Goal: Transaction & Acquisition: Purchase product/service

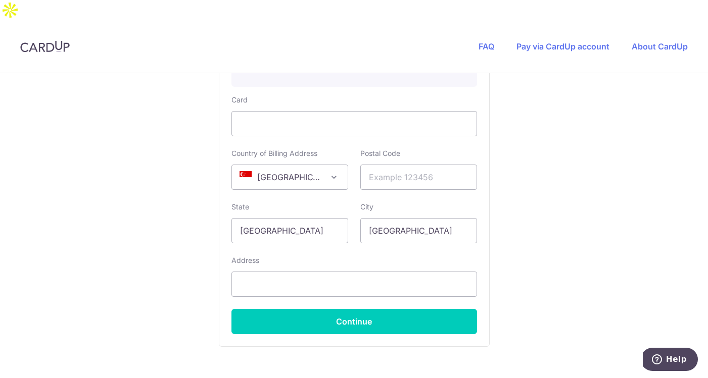
scroll to position [631, 0]
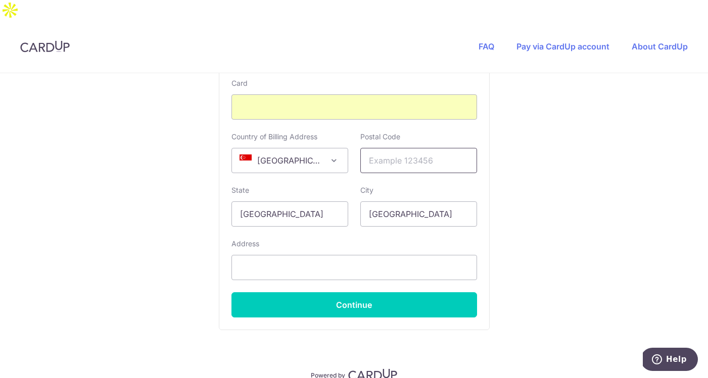
click at [388, 148] on input "text" at bounding box center [418, 160] width 117 height 25
type input "507025"
type input "91872817"
type input "2 FLORA DRIVE, 07-09"
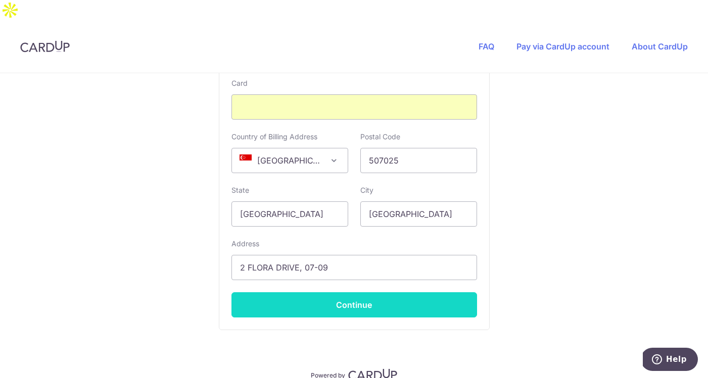
click at [344, 293] on button "Continue" at bounding box center [354, 305] width 246 height 25
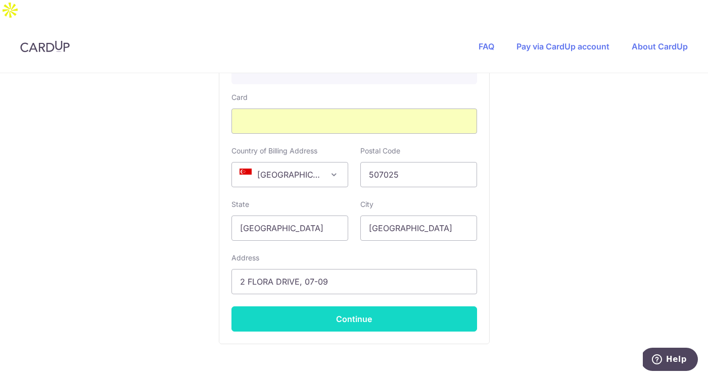
click at [347, 307] on button "Continue" at bounding box center [354, 319] width 246 height 25
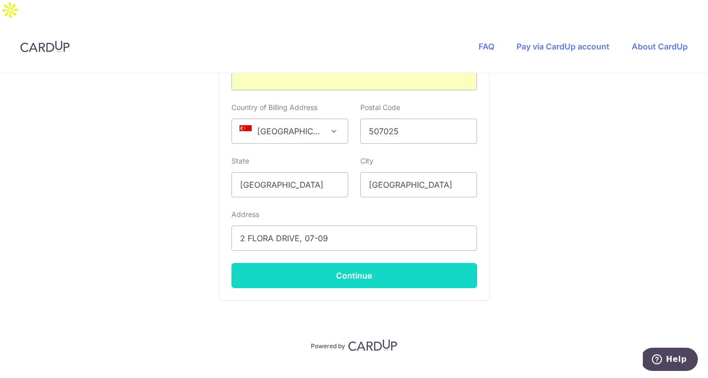
click at [345, 263] on button "Continue" at bounding box center [354, 275] width 246 height 25
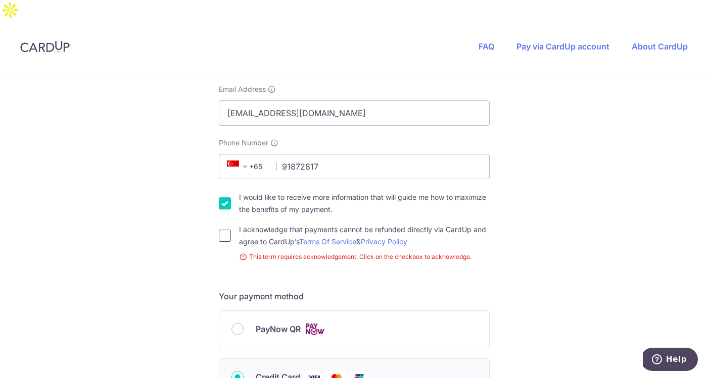
click at [223, 230] on input "I acknowledge that payments cannot be refunded directly via CardUp and agree to…" at bounding box center [225, 236] width 12 height 12
checkbox input "true"
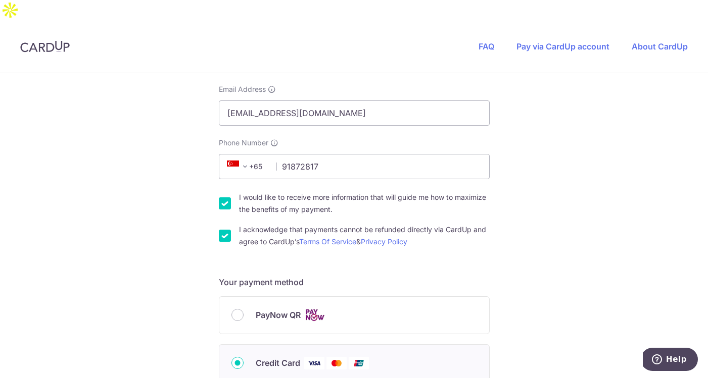
click at [224, 198] on input "I would like to receive more information that will guide me how to maximize the…" at bounding box center [225, 204] width 12 height 12
checkbox input "false"
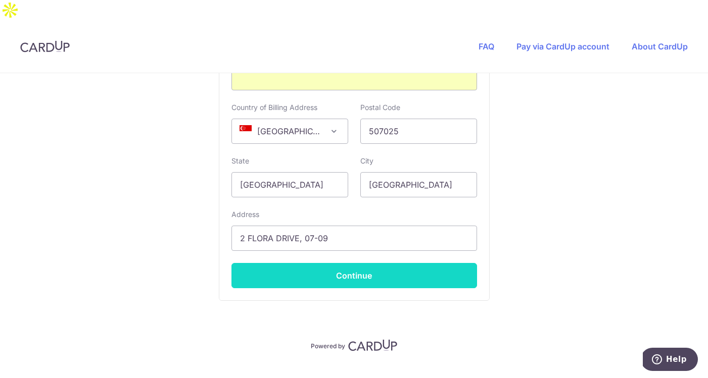
click at [353, 263] on button "Continue" at bounding box center [354, 275] width 246 height 25
type input "**** 9787"
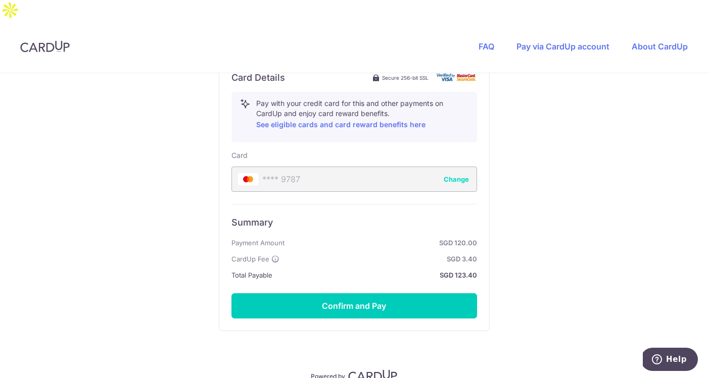
scroll to position [561, 0]
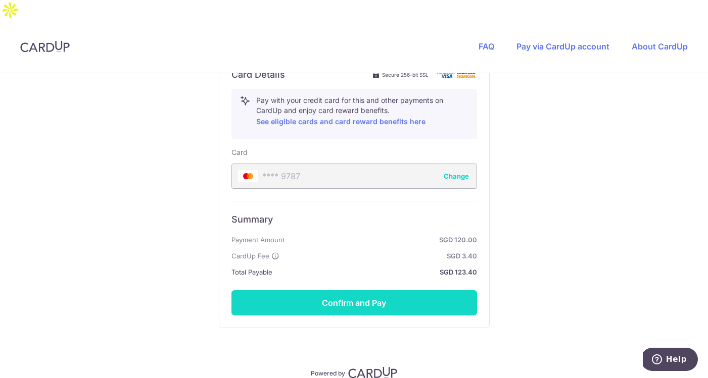
click at [355, 290] on button "Confirm and Pay" at bounding box center [354, 302] width 246 height 25
